Goal: Find specific page/section

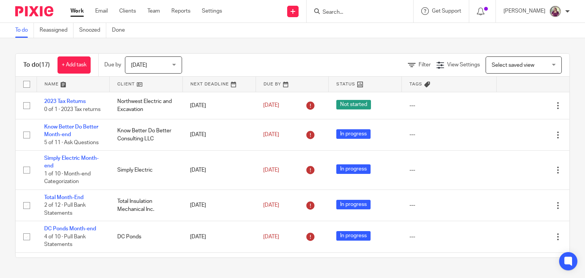
click at [375, 13] on input "Search" at bounding box center [356, 12] width 69 height 7
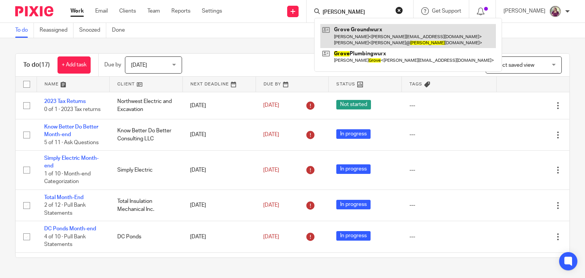
type input "[PERSON_NAME]"
click at [372, 29] on link at bounding box center [409, 36] width 176 height 24
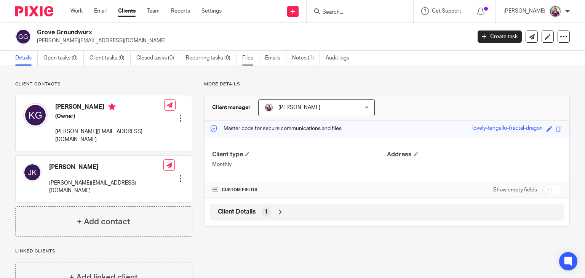
click at [250, 56] on link "Files" at bounding box center [250, 58] width 17 height 15
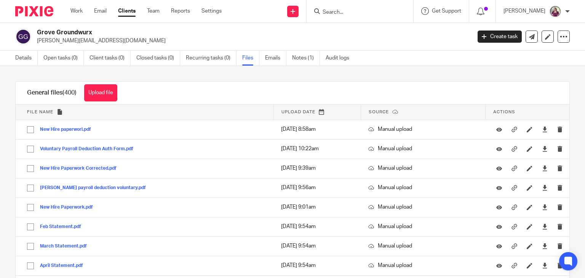
click at [431, 40] on p "[PERSON_NAME][EMAIL_ADDRESS][DOMAIN_NAME]" at bounding box center [252, 41] width 430 height 8
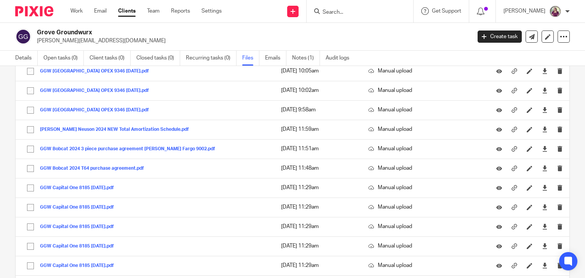
scroll to position [4062, 0]
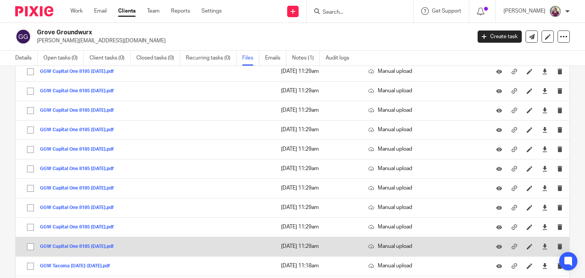
click at [119, 244] on button "GGW Capital One 8185 December 2024.pdf" at bounding box center [80, 246] width 80 height 5
